Goal: Task Accomplishment & Management: Manage account settings

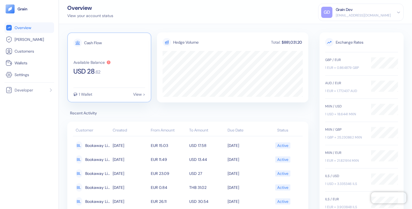
click at [120, 71] on div "Available Balance USD 28 . 62" at bounding box center [109, 67] width 72 height 15
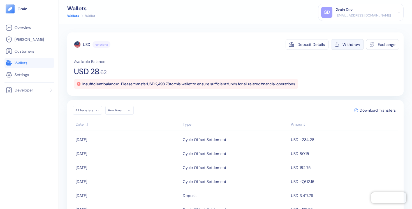
click at [348, 45] on div "Withdraw" at bounding box center [352, 45] width 18 height 4
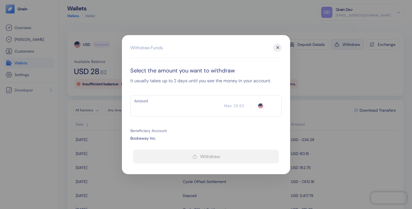
type input "USD"
click at [199, 106] on input "Amount" at bounding box center [177, 106] width 94 height 14
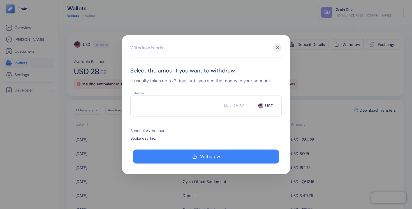
type input "1"
click at [276, 47] on div "✕" at bounding box center [277, 47] width 8 height 8
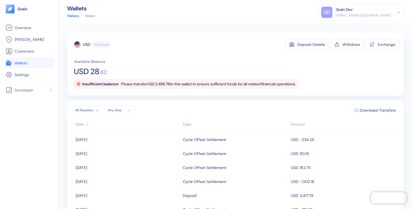
click at [354, 18] on div "GD Grain Dev [EMAIL_ADDRESS][DOMAIN_NAME] Sign Out" at bounding box center [361, 12] width 86 height 17
click at [353, 12] on div "Grain Dev" at bounding box center [344, 10] width 17 height 6
click at [344, 28] on div "Sign Out" at bounding box center [336, 28] width 15 height 6
